Goal: Check status

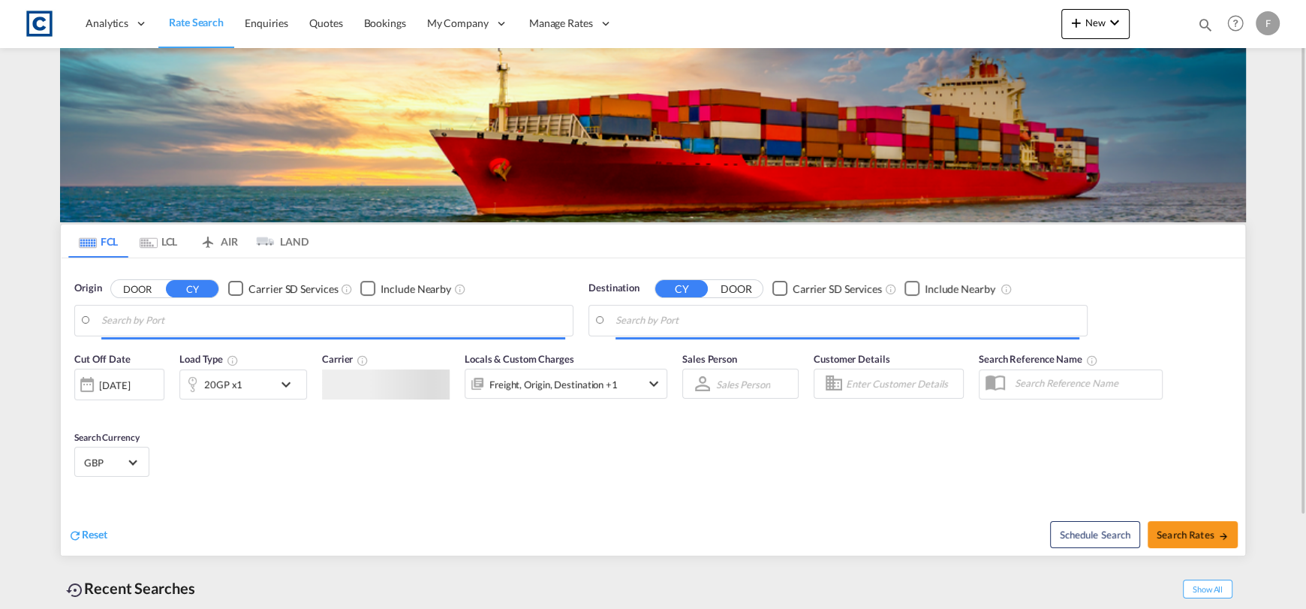
click at [1209, 27] on md-icon "icon-magnify" at bounding box center [1205, 25] width 17 height 17
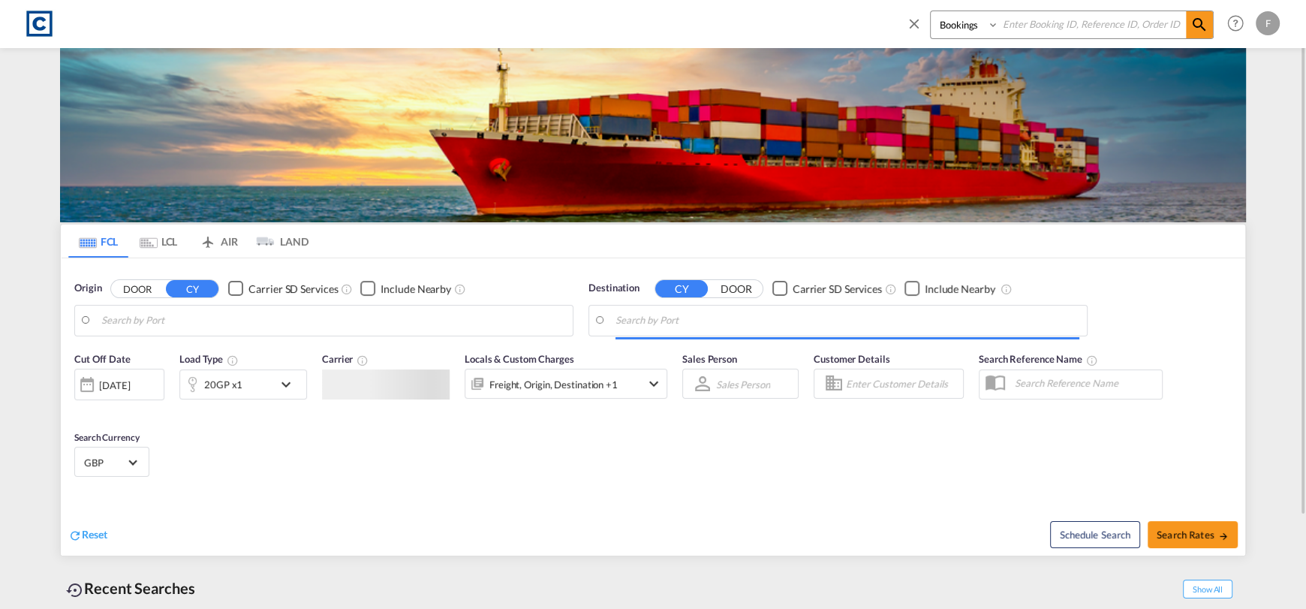
click at [1141, 34] on input at bounding box center [1092, 24] width 187 height 26
paste input "CAD000009267"
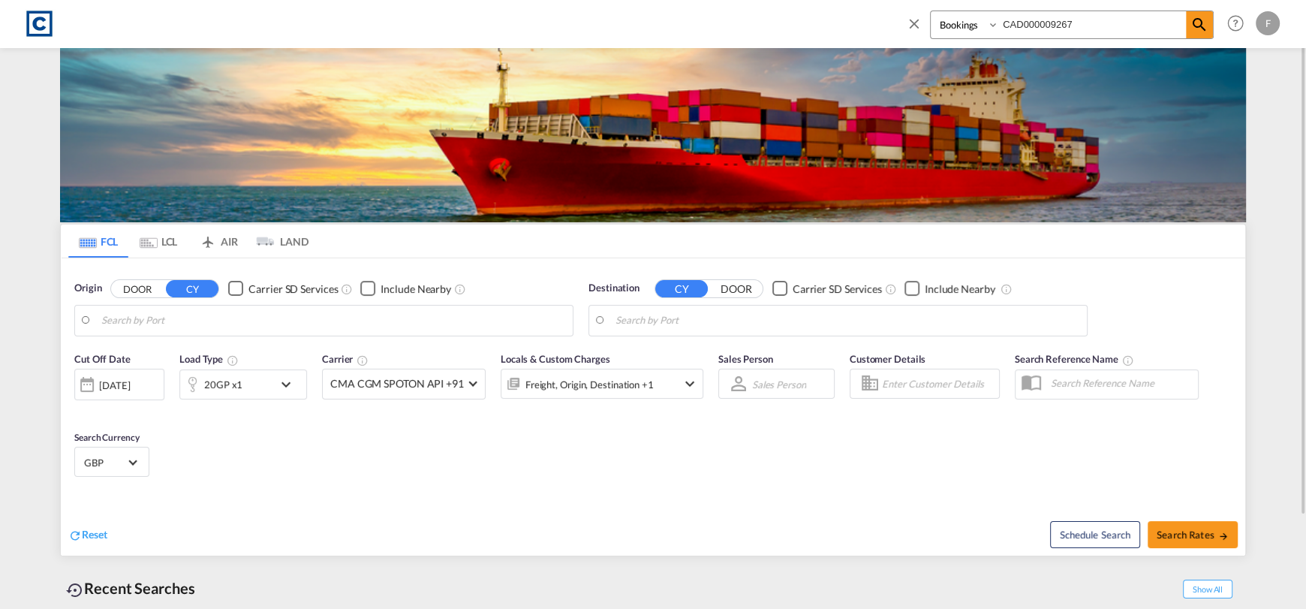
type input "CAD000009267"
click at [982, 25] on select "Bookings Quotes Enquiries" at bounding box center [966, 24] width 71 height 27
select select "Quotes"
click at [931, 11] on select "Bookings Quotes Enquiries" at bounding box center [966, 24] width 71 height 27
type input "GB-NG32, [GEOGRAPHIC_DATA]"
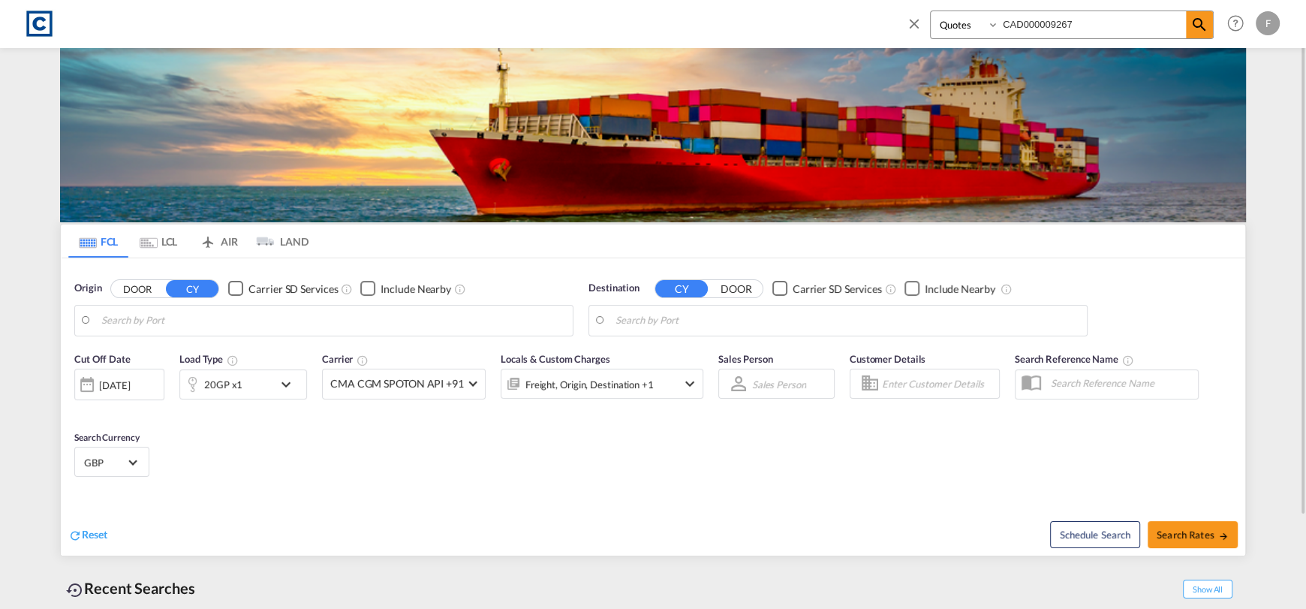
type input "[GEOGRAPHIC_DATA], [GEOGRAPHIC_DATA]"
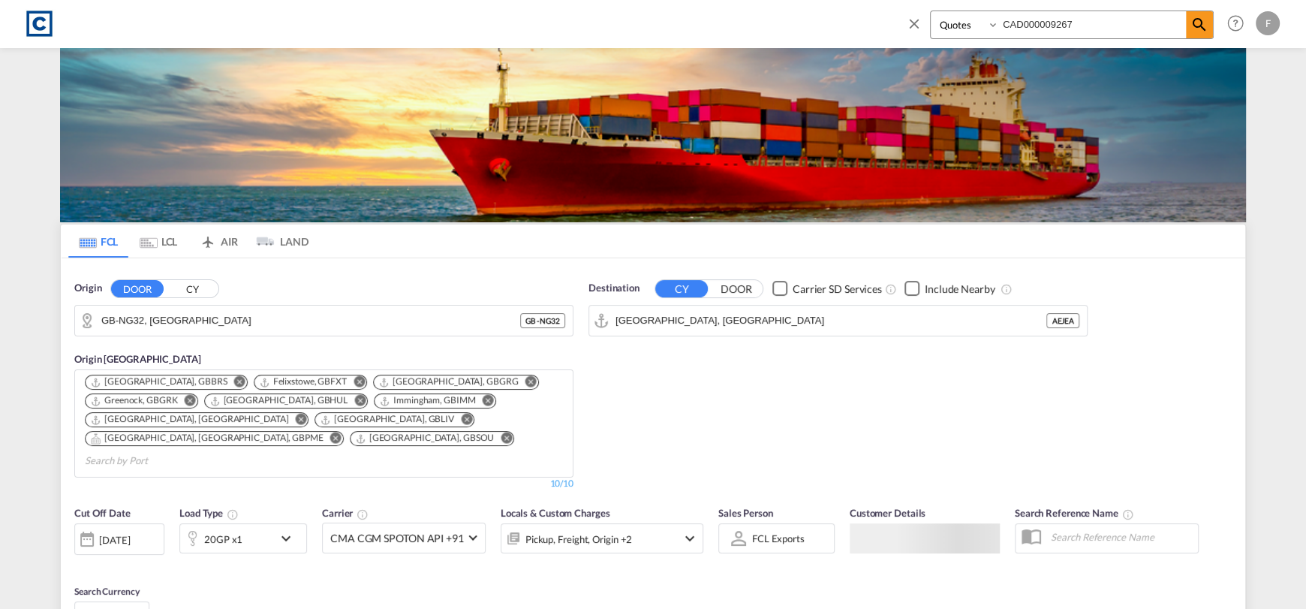
click at [1201, 21] on md-icon "icon-magnify" at bounding box center [1199, 25] width 18 height 18
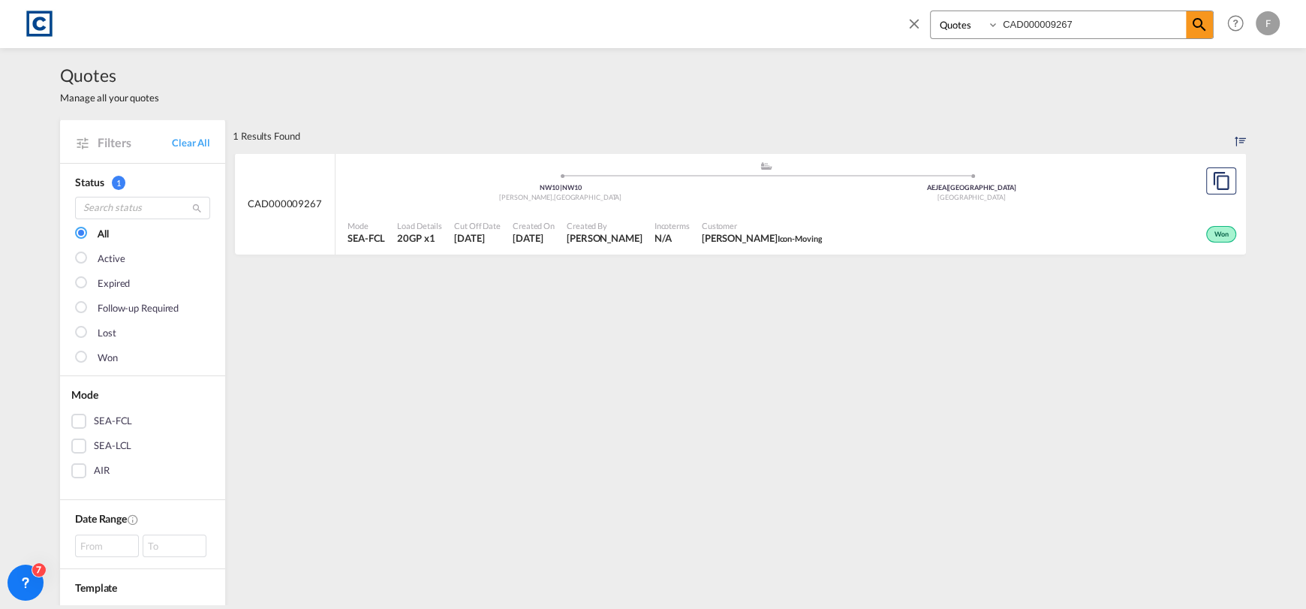
click at [1096, 218] on div "Won" at bounding box center [1034, 233] width 412 height 38
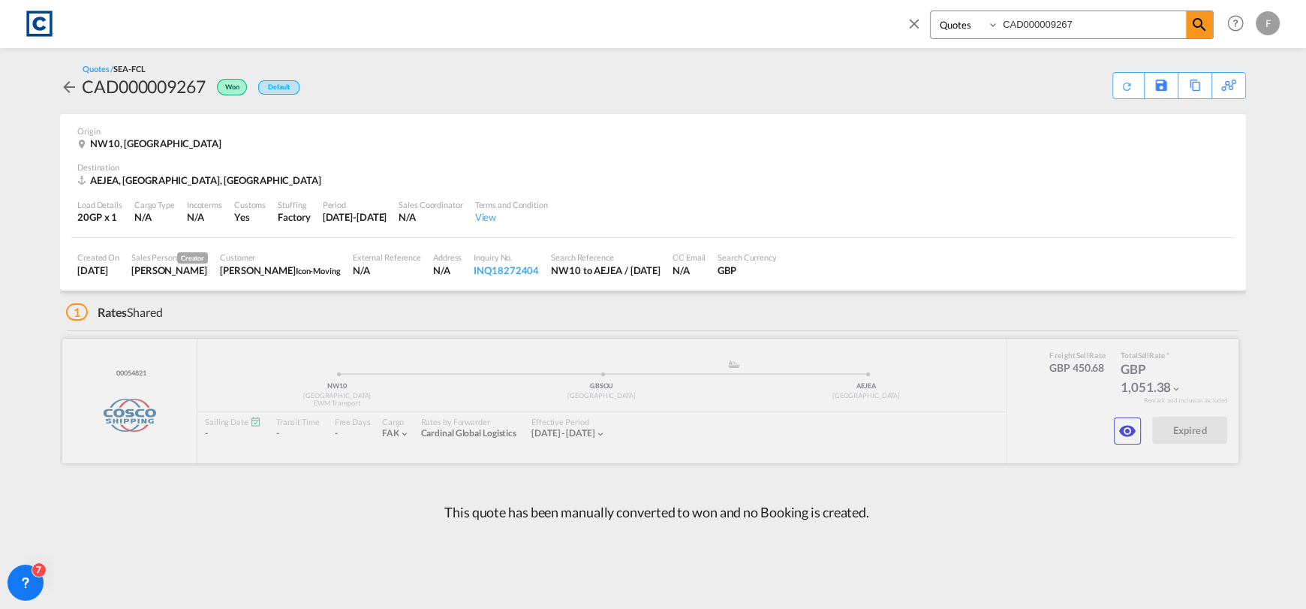
click at [1128, 428] on md-icon "icon-eye" at bounding box center [1127, 431] width 18 height 18
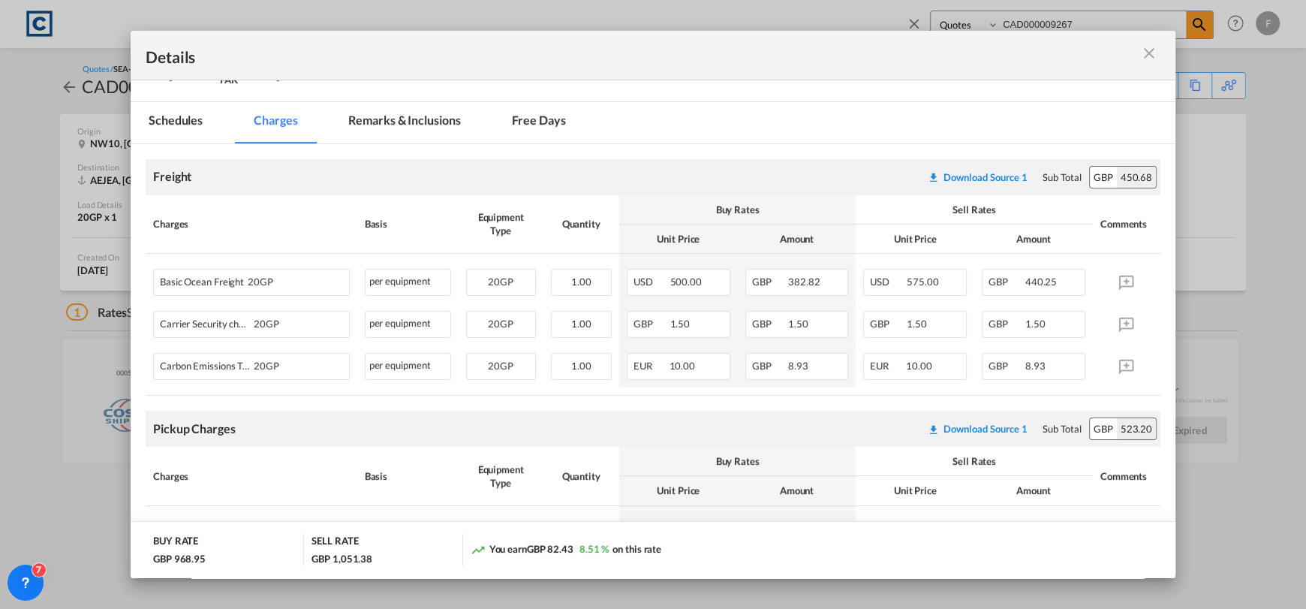
scroll to position [374, 0]
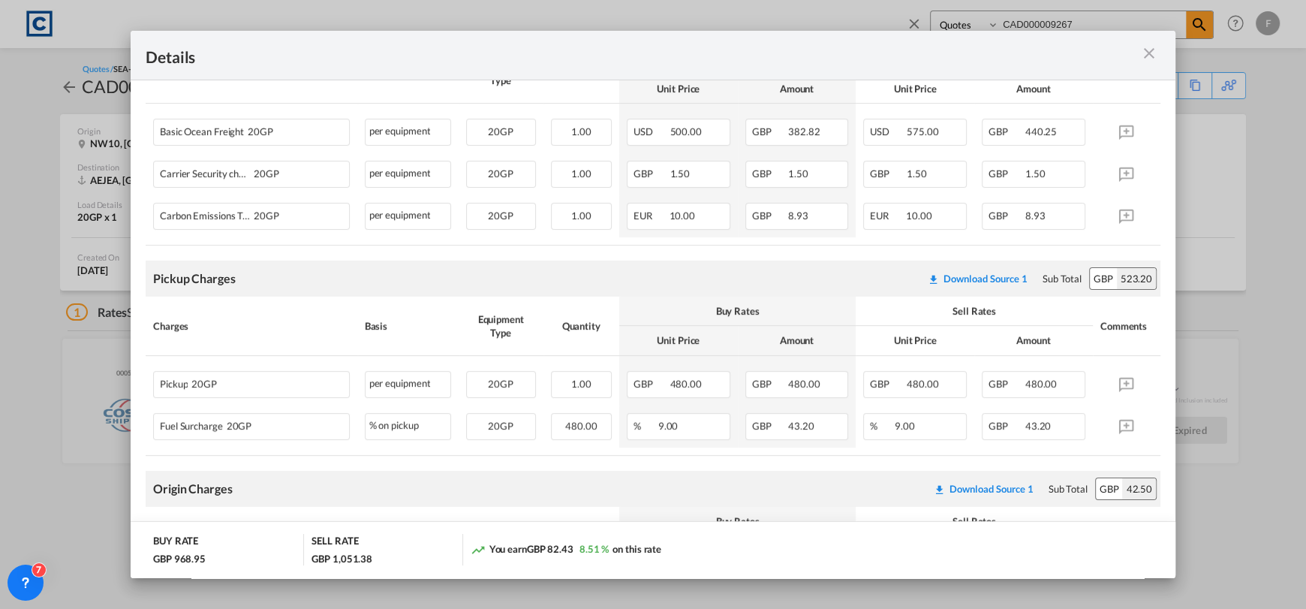
click at [1147, 46] on md-icon "icon-close m-3 fg-AAA8AD cursor" at bounding box center [1149, 53] width 18 height 18
